Goal: Find specific page/section: Find specific page/section

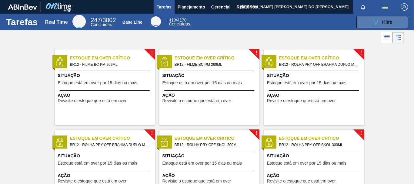
click at [388, 20] on span "Filtro" at bounding box center [387, 22] width 11 height 5
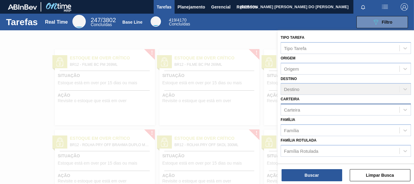
click at [289, 109] on div "Carteira" at bounding box center [292, 109] width 16 height 5
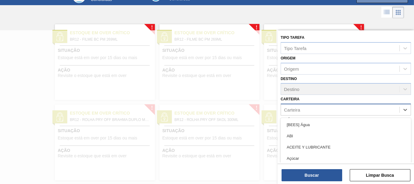
scroll to position [27, 0]
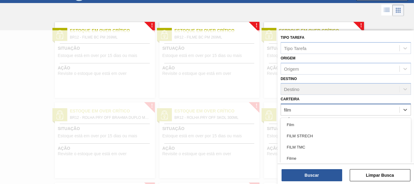
type input "filme"
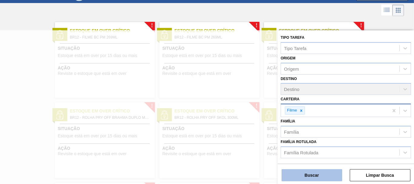
click at [328, 177] on button "Buscar" at bounding box center [312, 175] width 61 height 12
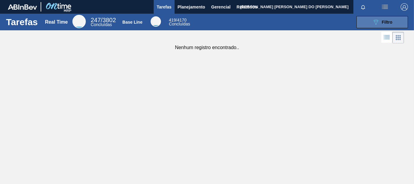
click at [399, 20] on button "089F7B8B-B2A5-4AFE-B5C0-19BA573D28AC Filtro" at bounding box center [382, 22] width 52 height 12
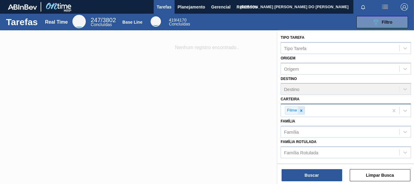
click at [302, 111] on icon at bounding box center [301, 110] width 4 height 4
click at [293, 129] on div "Família" at bounding box center [291, 130] width 15 height 5
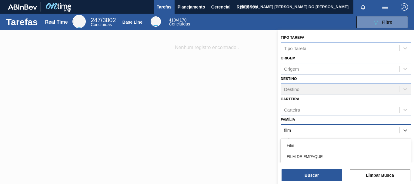
type input "filme"
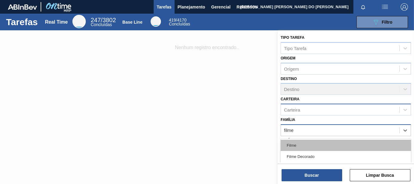
scroll to position [27, 0]
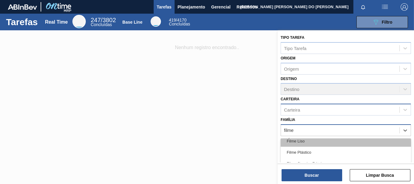
click at [310, 143] on div "Filme Liso" at bounding box center [346, 140] width 130 height 11
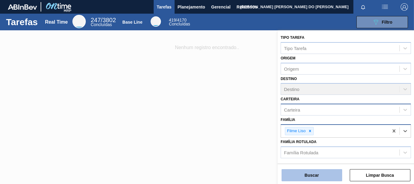
click at [311, 176] on button "Buscar" at bounding box center [312, 175] width 61 height 12
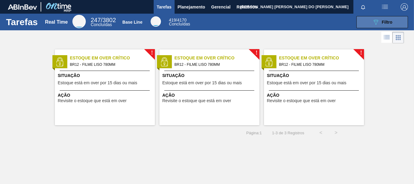
click at [388, 21] on span "Filtro" at bounding box center [387, 22] width 11 height 5
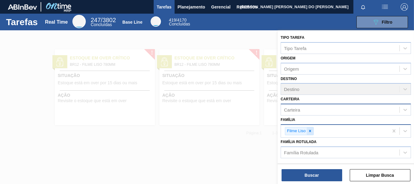
click at [310, 132] on icon at bounding box center [310, 131] width 2 height 2
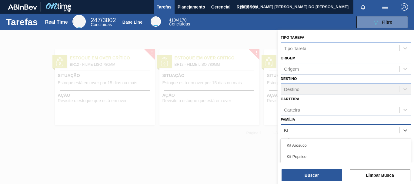
type input "KIT"
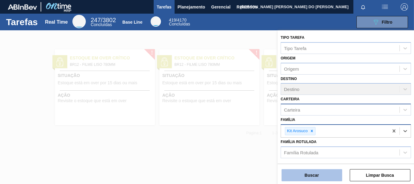
click at [330, 175] on button "Buscar" at bounding box center [312, 175] width 61 height 12
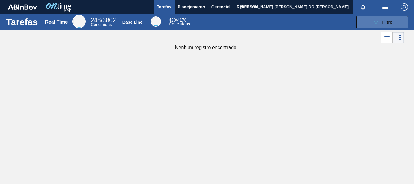
click at [396, 21] on button "089F7B8B-B2A5-4AFE-B5C0-19BA573D28AC Filtro" at bounding box center [382, 22] width 52 height 12
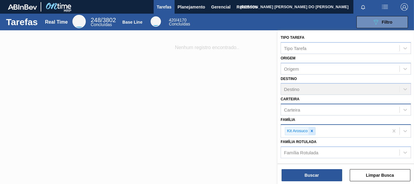
click at [312, 132] on icon at bounding box center [312, 131] width 2 height 2
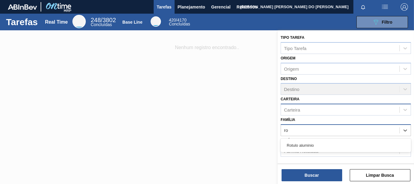
type input "r"
click at [309, 110] on div "Carteira" at bounding box center [340, 109] width 118 height 9
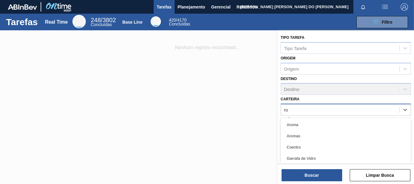
type input "r"
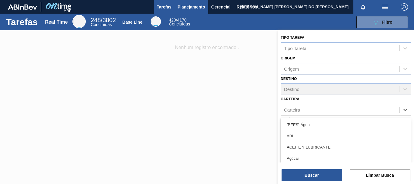
click at [201, 6] on span "Planejamento" at bounding box center [192, 6] width 28 height 7
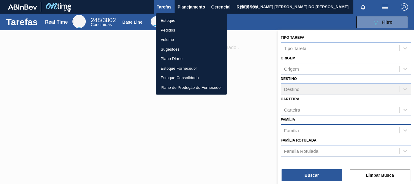
click at [172, 30] on li "Pedidos" at bounding box center [191, 30] width 71 height 10
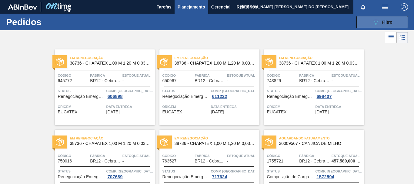
click at [392, 19] on button "089F7B8B-B2A5-4AFE-B5C0-19BA573D28AC Filtro" at bounding box center [382, 22] width 52 height 12
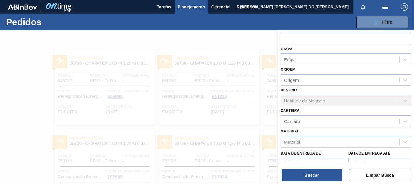
scroll to position [70, 0]
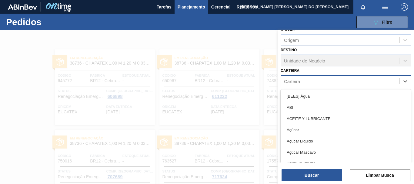
click at [297, 80] on div "Carteira" at bounding box center [292, 80] width 16 height 5
type input "r"
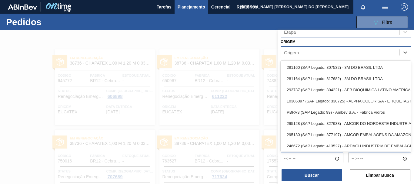
click at [294, 51] on div "Origem" at bounding box center [291, 52] width 15 height 5
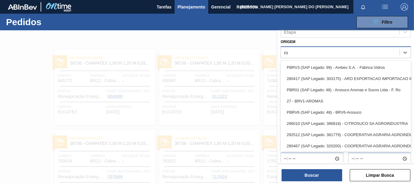
type input "r"
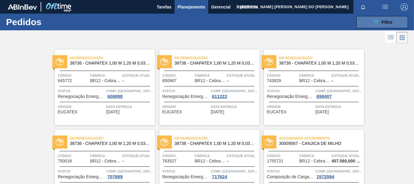
click at [390, 23] on span "Filtro" at bounding box center [387, 22] width 11 height 5
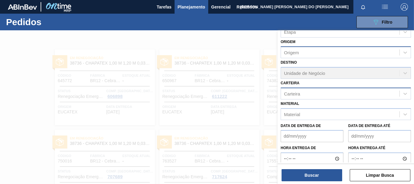
click at [301, 94] on div "Carteira" at bounding box center [340, 93] width 118 height 9
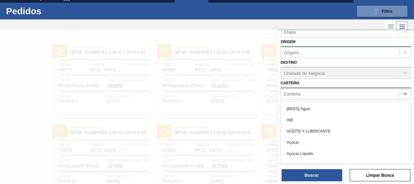
scroll to position [11, 0]
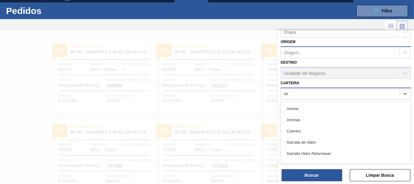
type input "r"
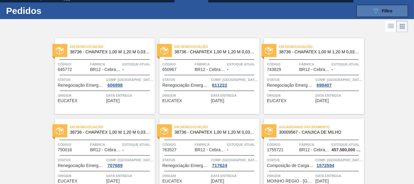
click at [394, 10] on button "089F7B8B-B2A5-4AFE-B5C0-19BA573D28AC Filtro" at bounding box center [382, 11] width 52 height 12
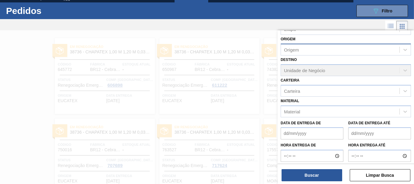
scroll to position [70, 0]
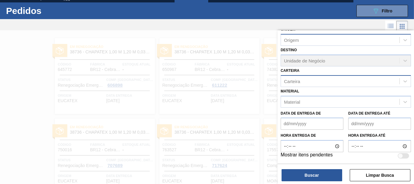
click at [301, 80] on div "Carteira" at bounding box center [340, 81] width 118 height 9
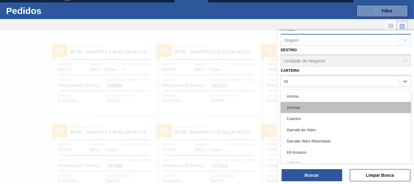
type input "rot"
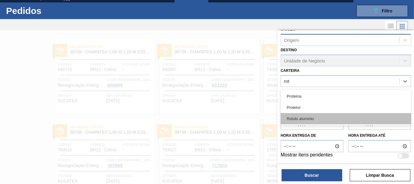
click at [312, 118] on div "Rotulo aluminio" at bounding box center [346, 118] width 130 height 11
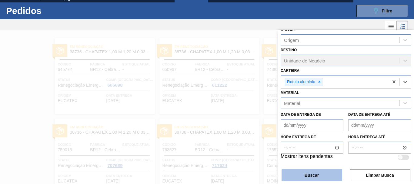
click at [315, 180] on button "Buscar" at bounding box center [312, 175] width 61 height 12
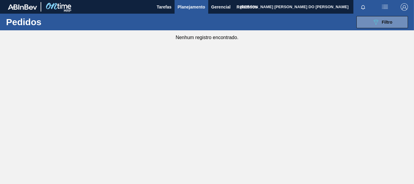
scroll to position [0, 0]
